Goal: Task Accomplishment & Management: Use online tool/utility

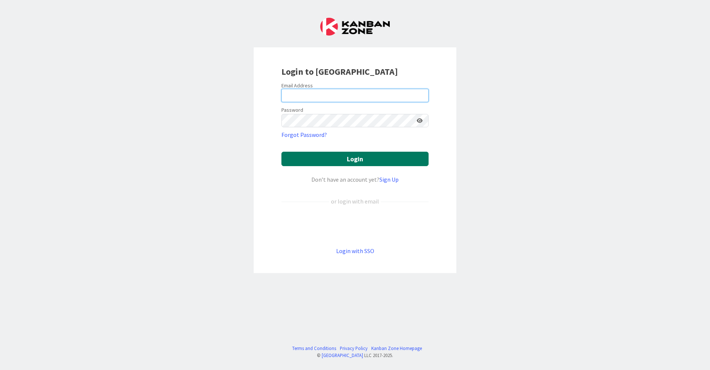
type input "[EMAIL_ADDRESS][DOMAIN_NAME]"
click at [318, 165] on button "Login" at bounding box center [355, 159] width 147 height 14
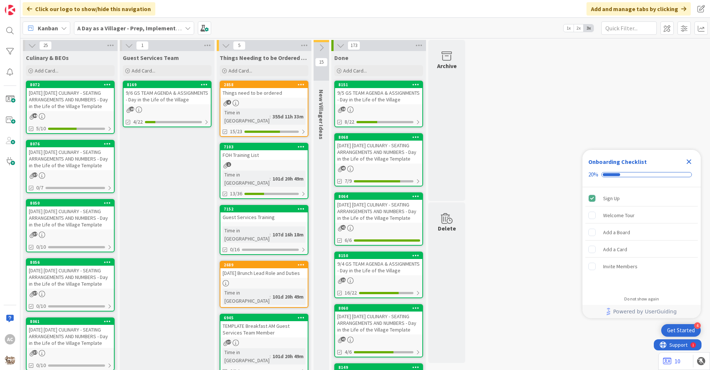
click at [73, 159] on div "[DATE] [DATE] CULINARY - SEATING ARRANGEMENTS AND NUMBERS - Day in the Life of …" at bounding box center [70, 158] width 87 height 23
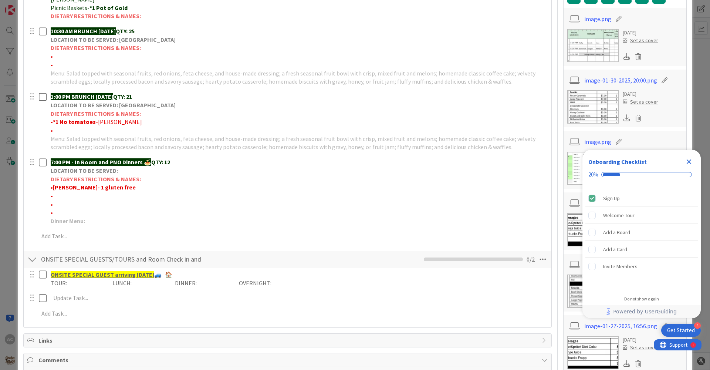
scroll to position [222, 0]
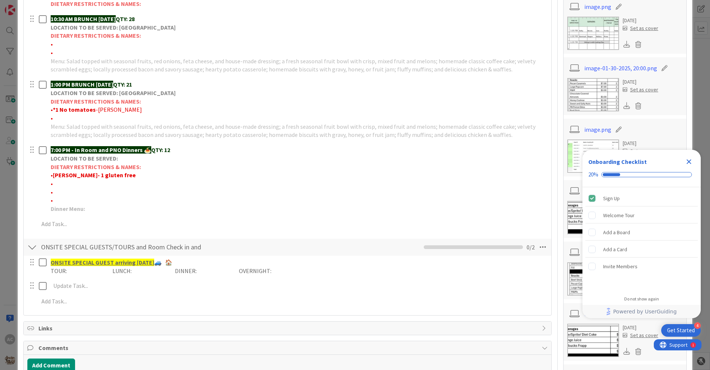
click at [85, 222] on div "Add Add Multiple Cancel" at bounding box center [287, 224] width 527 height 13
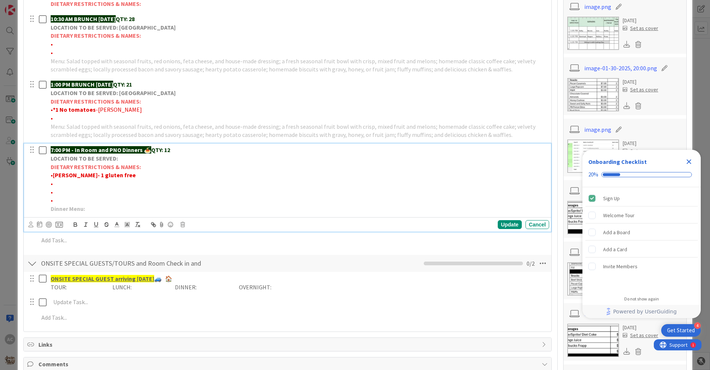
click at [107, 205] on p "Dinner Menu:" at bounding box center [299, 209] width 496 height 9
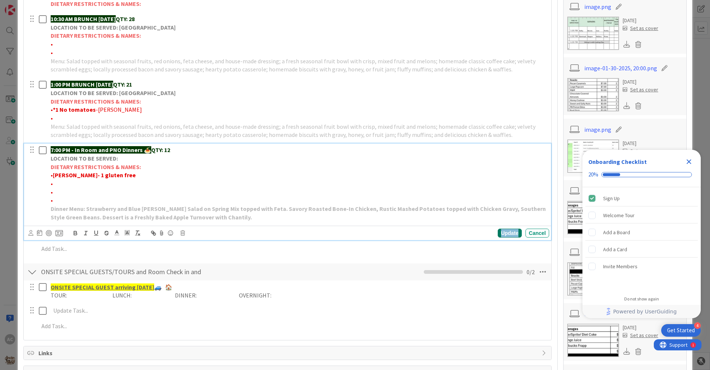
click at [507, 229] on div "Update" at bounding box center [510, 233] width 24 height 9
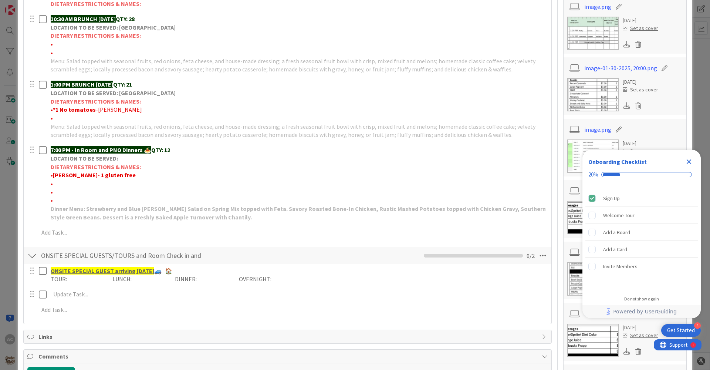
click at [690, 159] on icon "Close Checklist" at bounding box center [689, 161] width 9 height 9
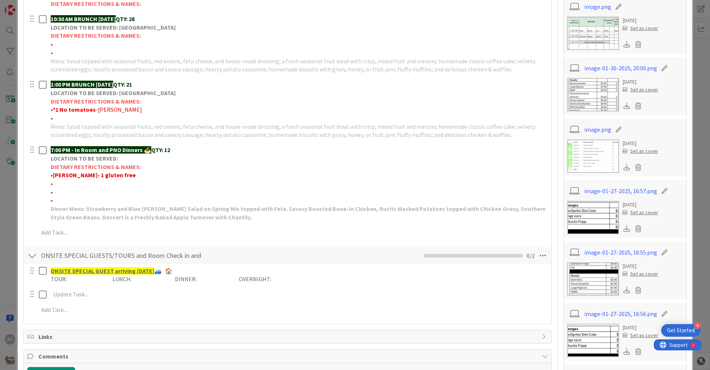
scroll to position [0, 0]
